Goal: Information Seeking & Learning: Learn about a topic

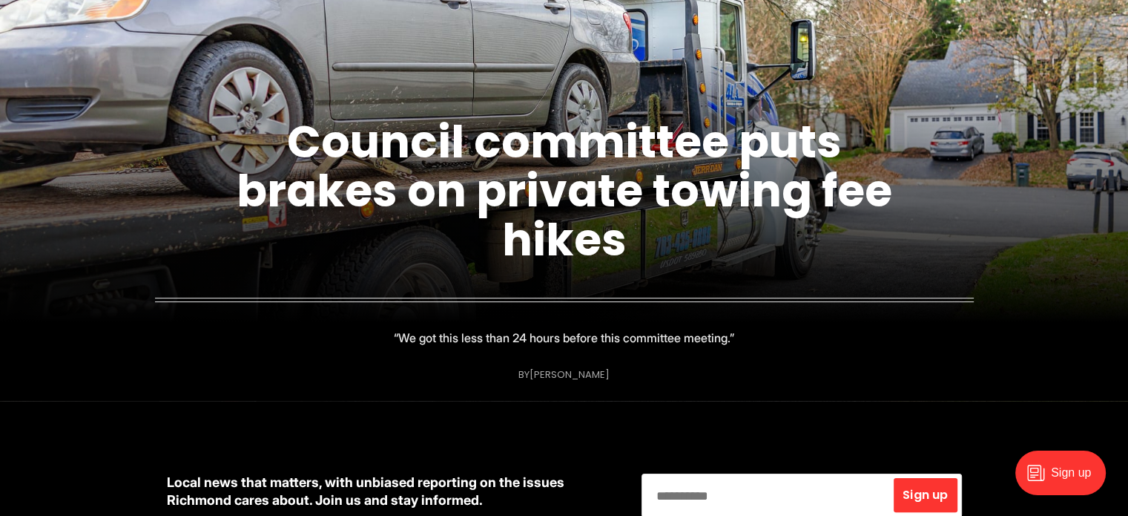
scroll to position [223, 0]
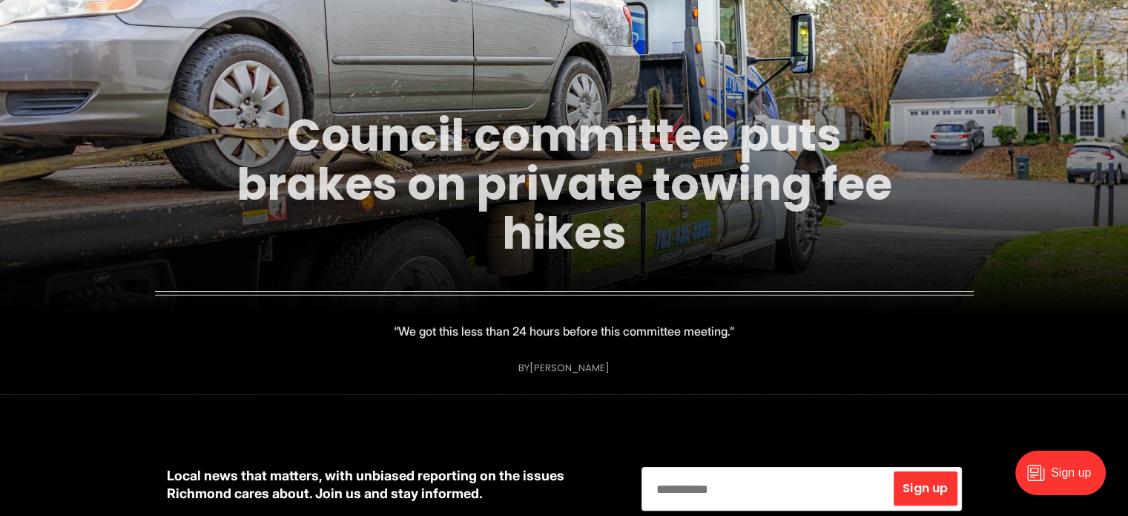
click at [528, 142] on link "Council committee puts brakes on private towing fee hikes" at bounding box center [565, 184] width 656 height 160
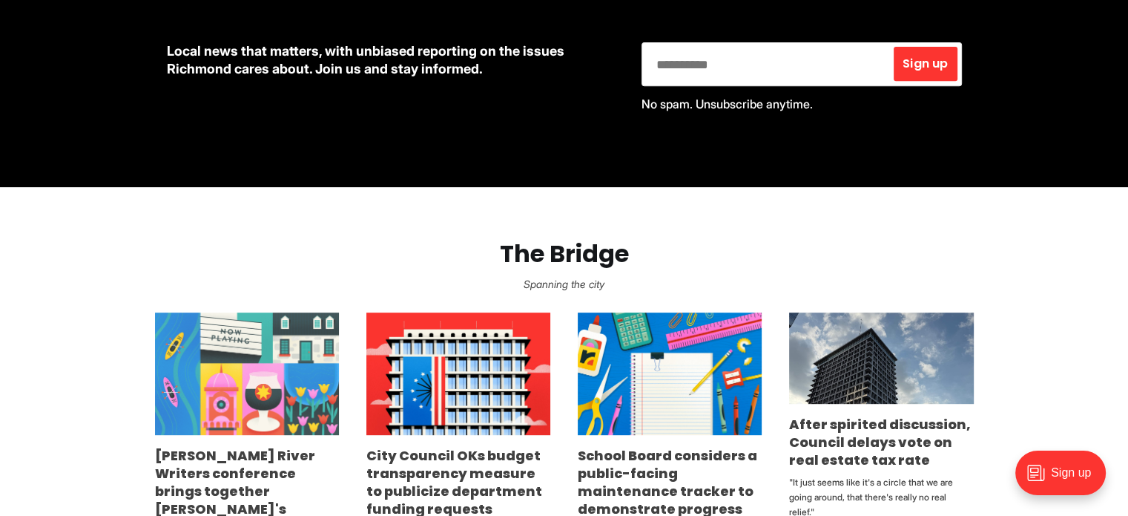
scroll to position [816, 0]
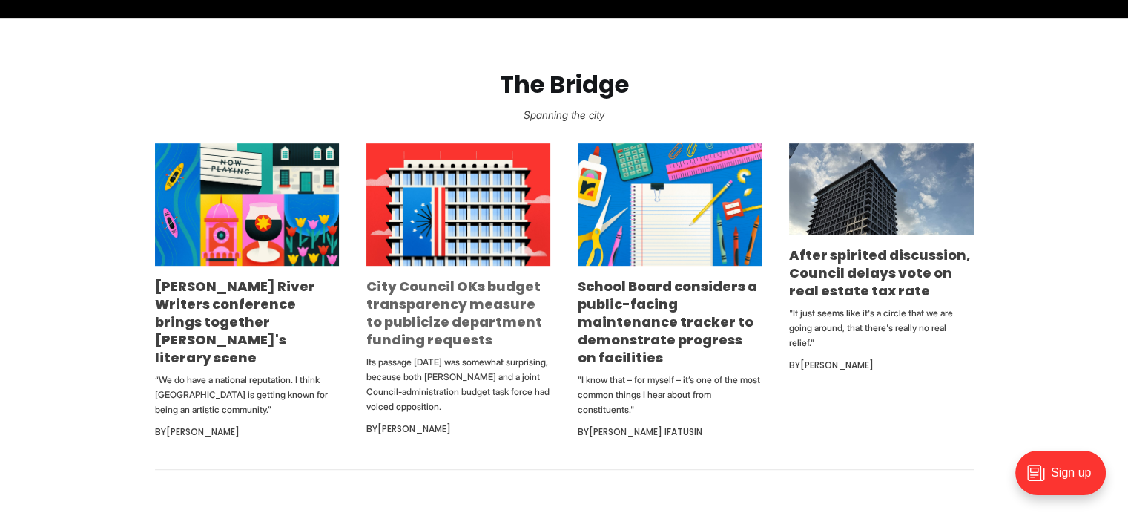
click at [431, 289] on link "City Council OKs budget transparency measure to publicize department funding re…" at bounding box center [454, 313] width 176 height 72
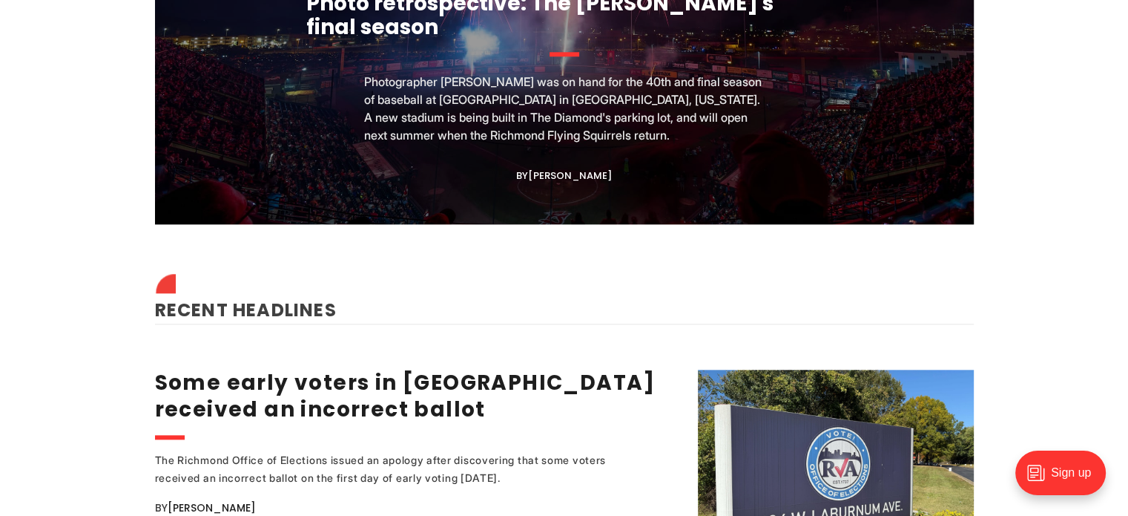
scroll to position [1780, 0]
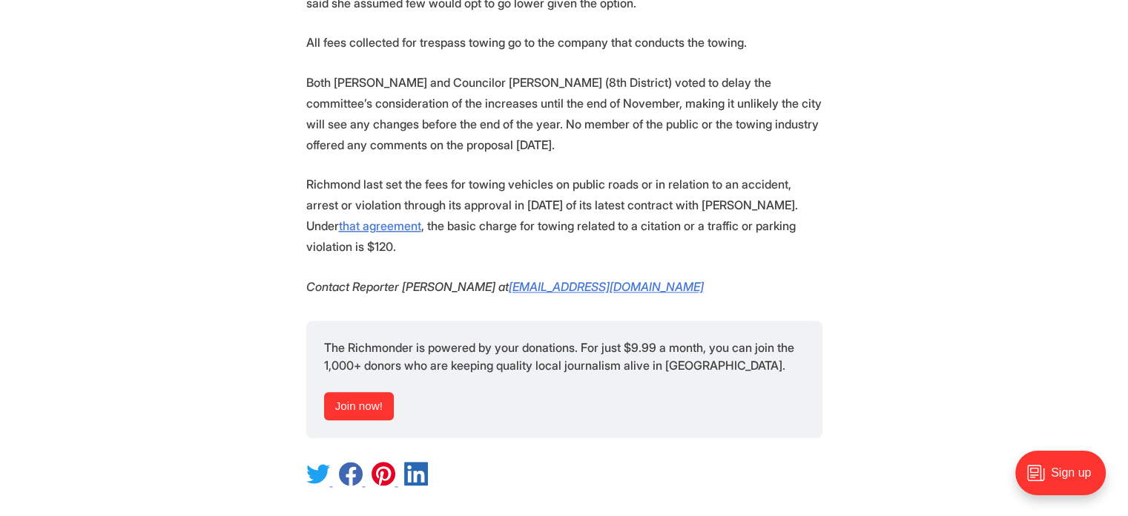
scroll to position [1632, 0]
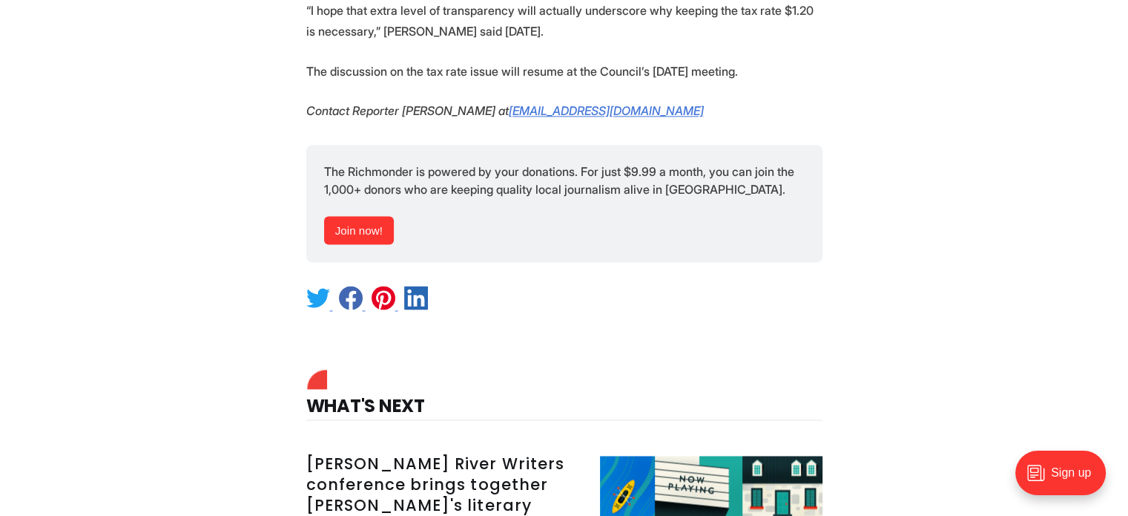
scroll to position [2225, 0]
